Goal: Task Accomplishment & Management: Manage account settings

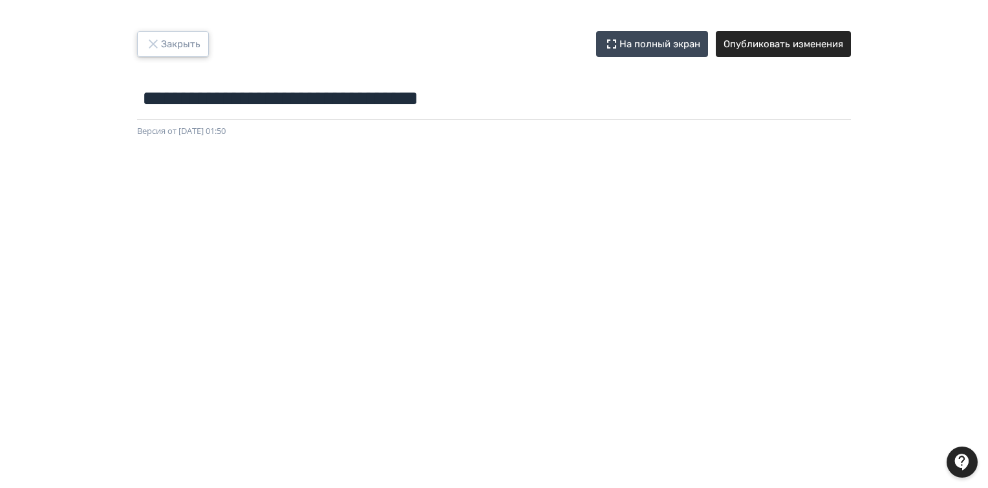
click at [163, 48] on button "Закрыть" at bounding box center [173, 44] width 72 height 26
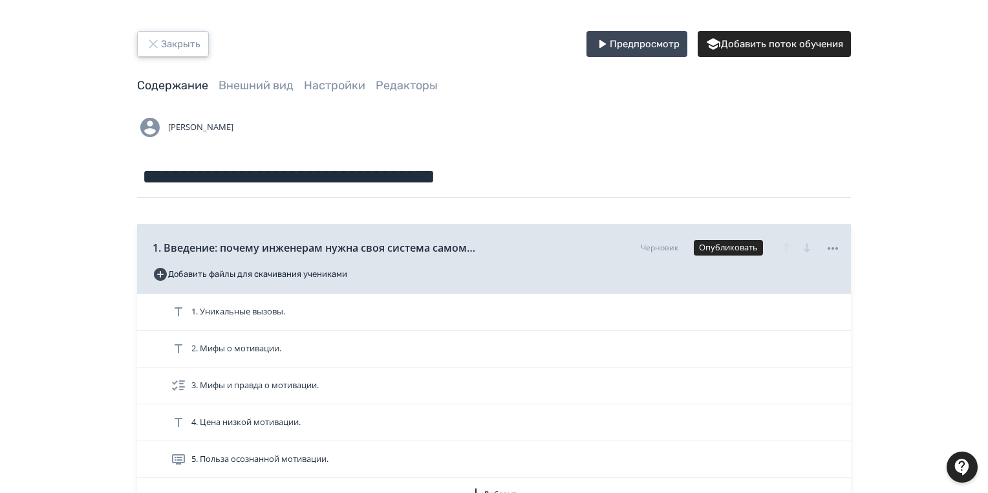
click at [191, 34] on button "Закрыть" at bounding box center [173, 44] width 72 height 26
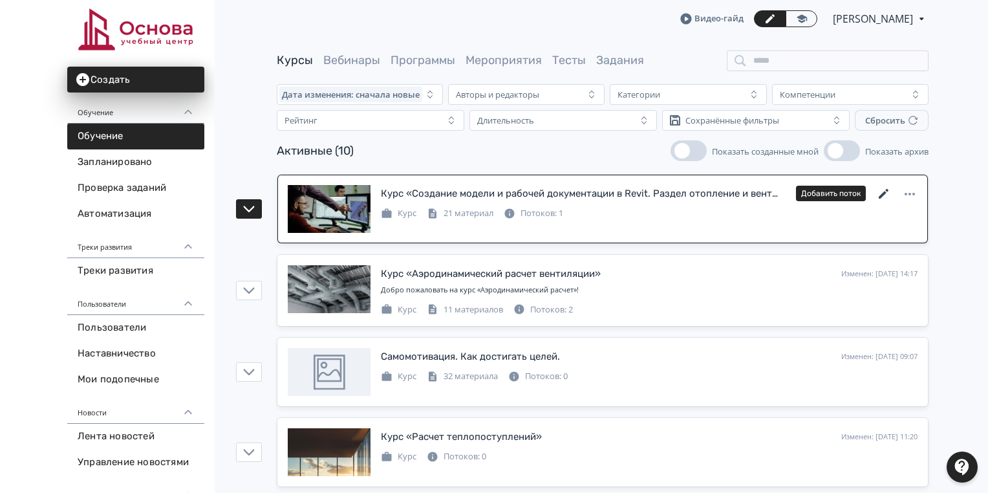
click at [887, 197] on icon at bounding box center [884, 194] width 16 height 16
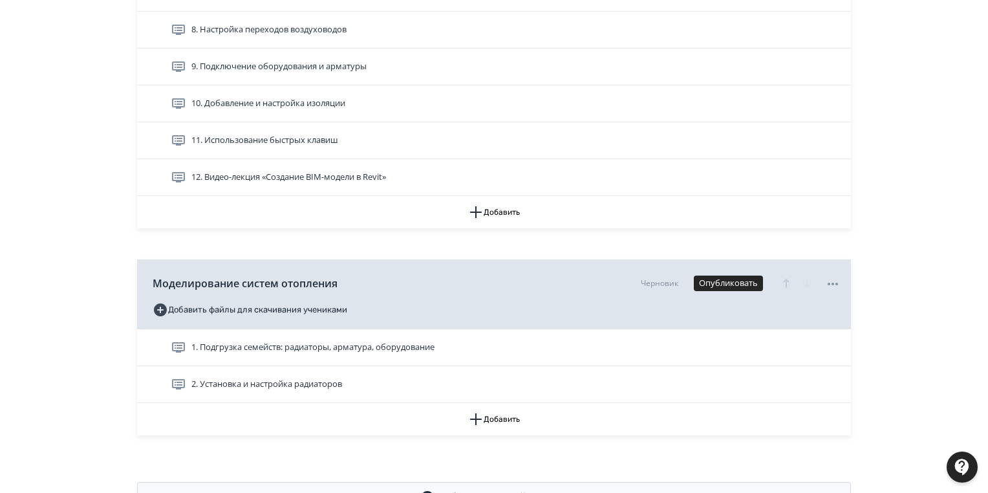
scroll to position [981, 0]
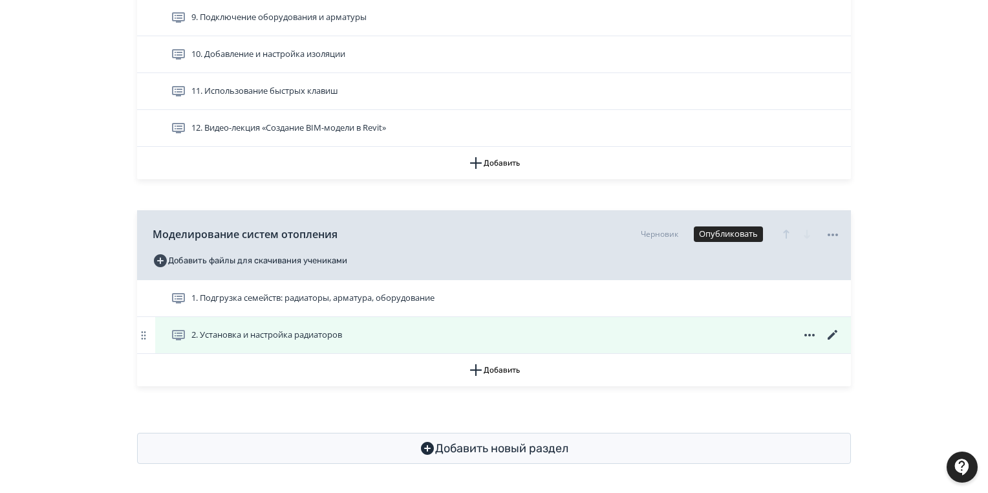
click at [828, 331] on icon at bounding box center [833, 335] width 16 height 16
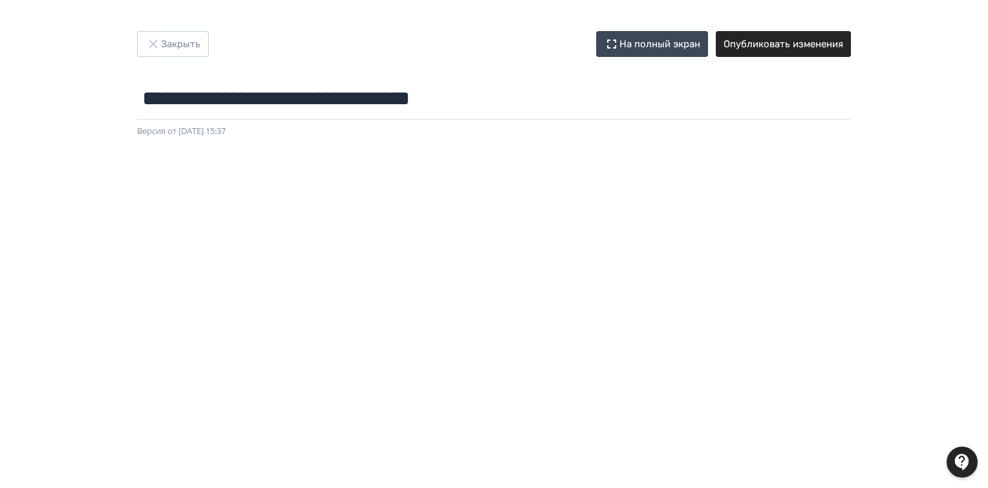
scroll to position [257, 0]
